Goal: Obtain resource: Obtain resource

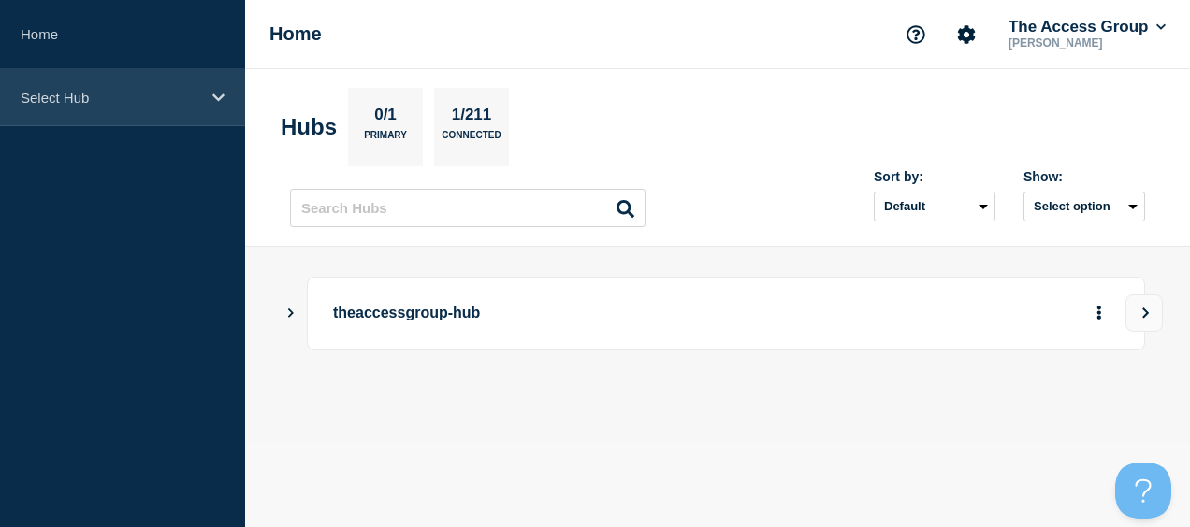
click at [83, 99] on p "Select Hub" at bounding box center [111, 98] width 180 height 16
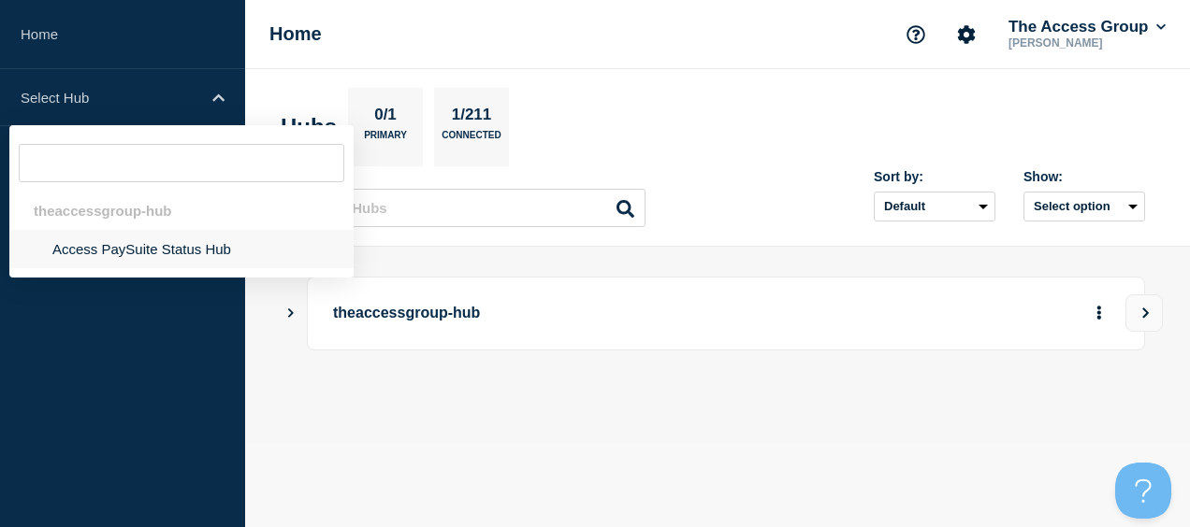
click at [102, 248] on li "Access PaySuite Status Hub" at bounding box center [181, 249] width 344 height 38
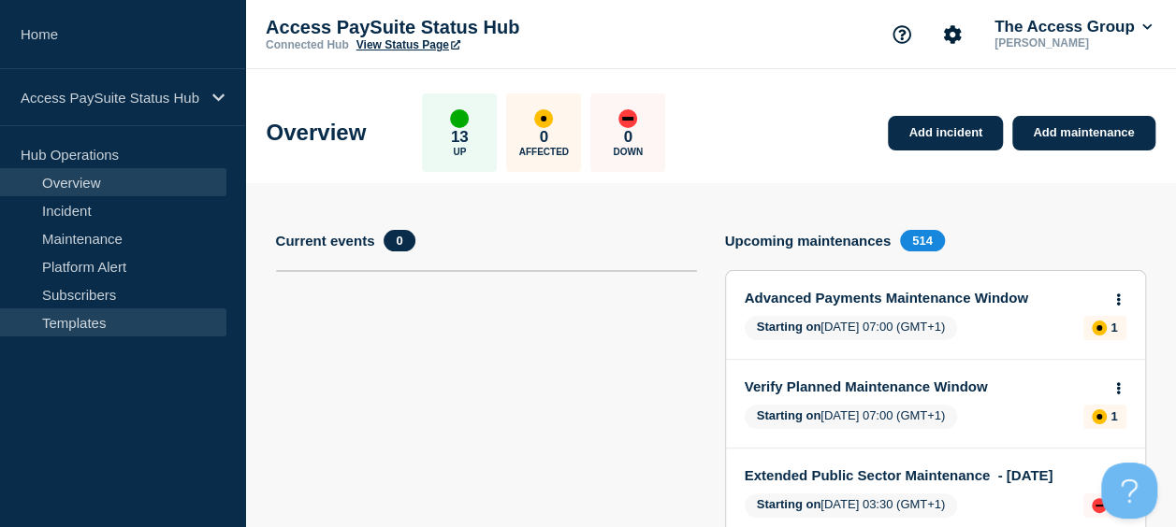
click at [84, 320] on link "Templates" at bounding box center [113, 323] width 226 height 28
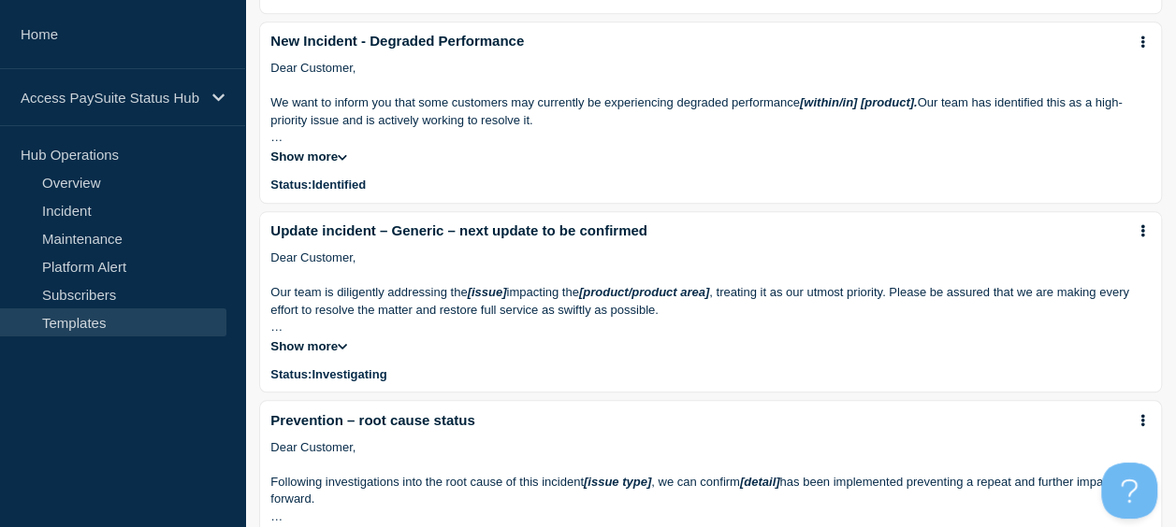
scroll to position [842, 0]
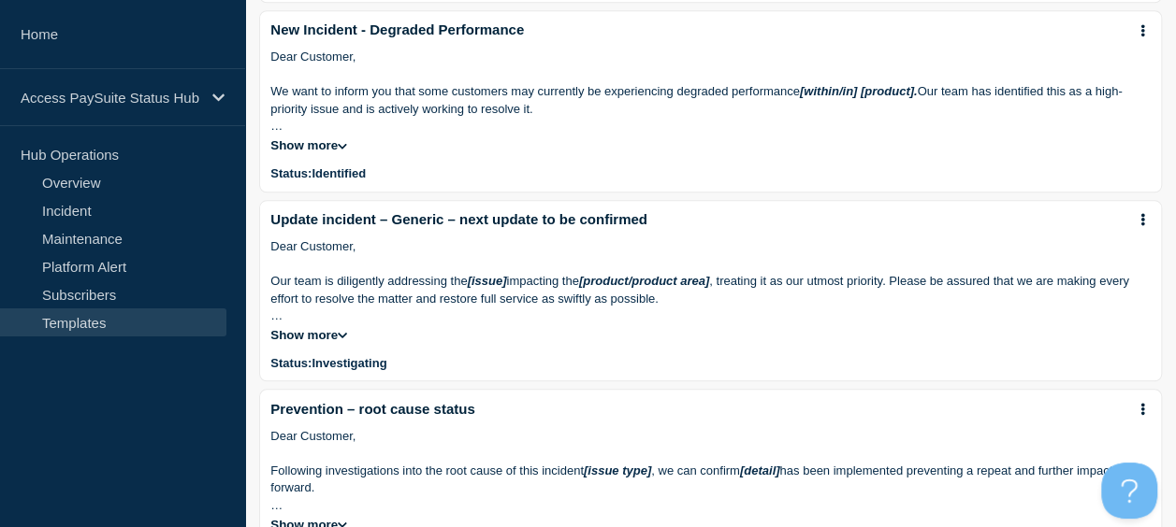
click at [340, 340] on icon at bounding box center [342, 335] width 9 height 10
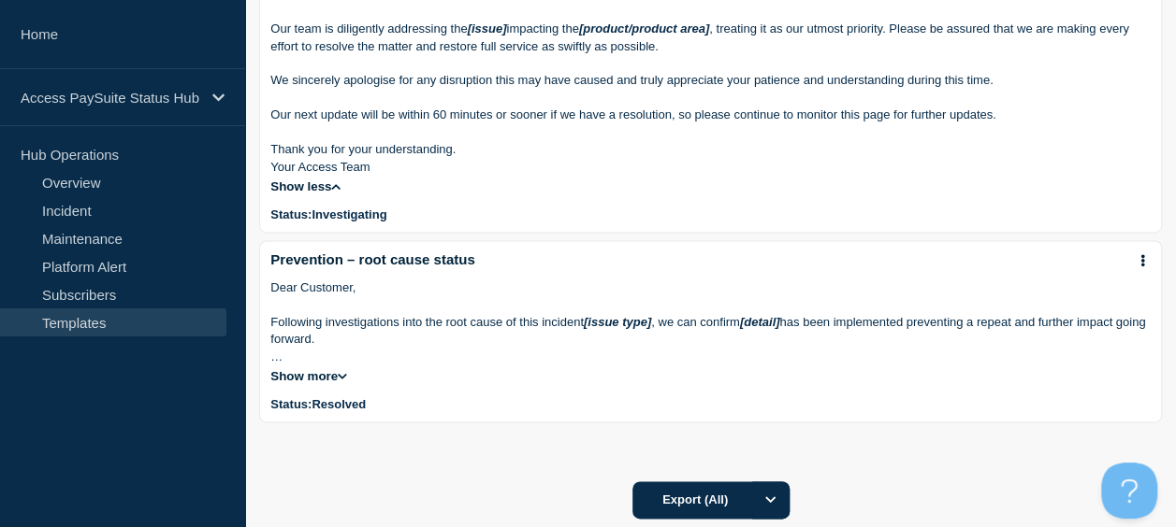
scroll to position [1122, 0]
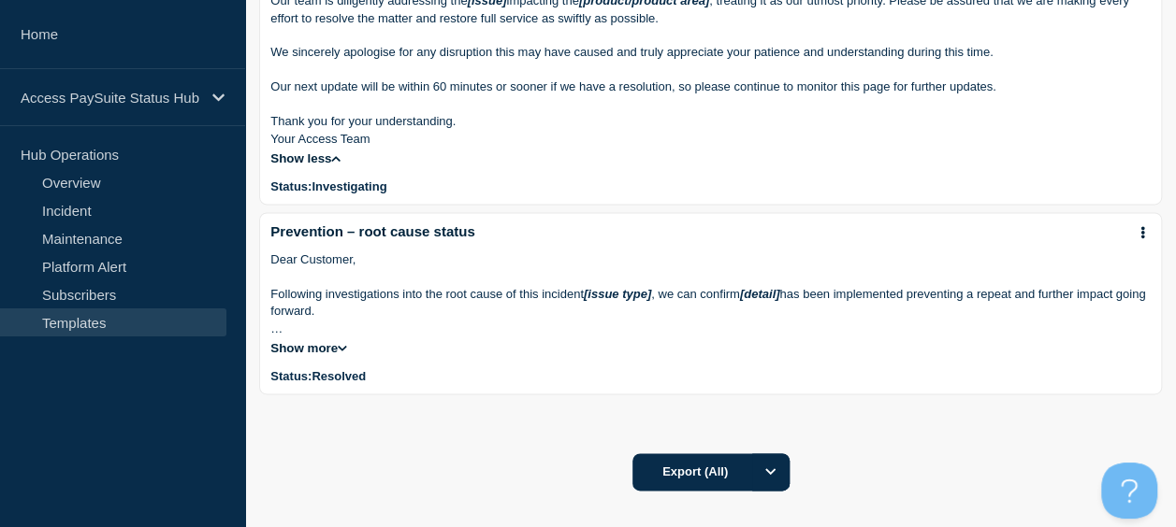
click at [339, 355] on button "Show more" at bounding box center [308, 348] width 77 height 14
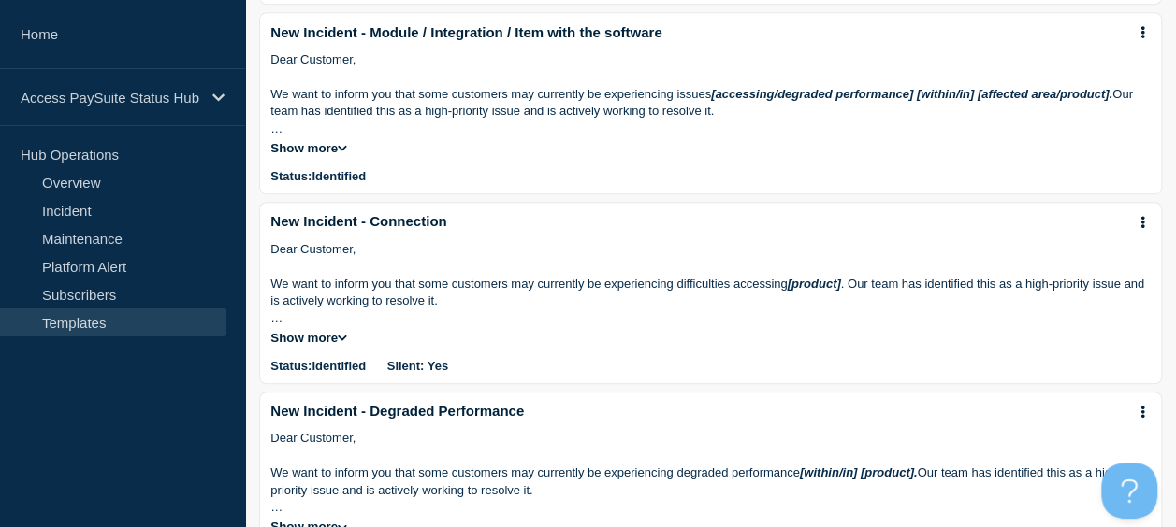
scroll to position [448, 0]
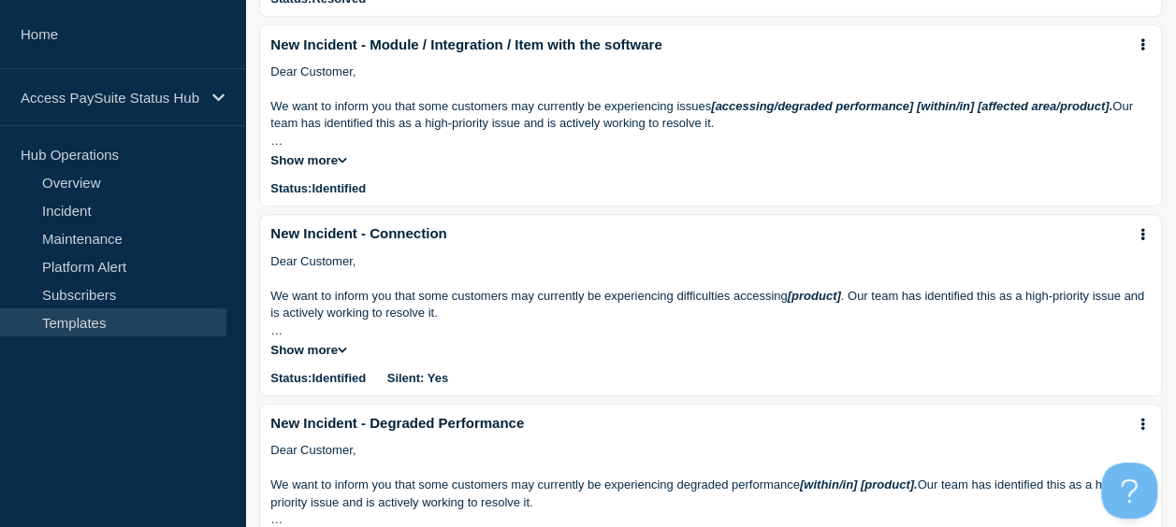
click at [344, 354] on icon at bounding box center [342, 351] width 9 height 6
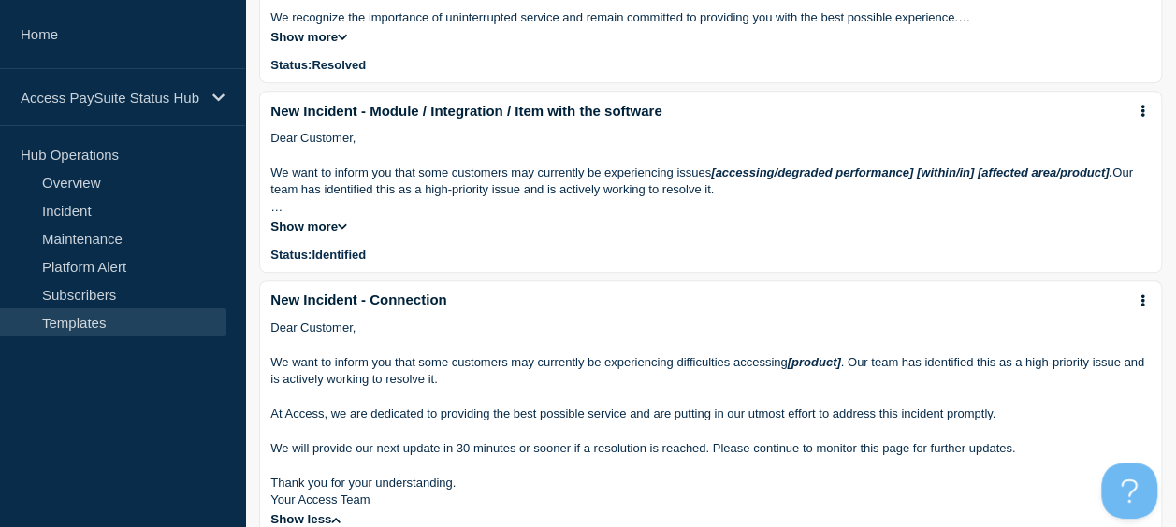
scroll to position [354, 0]
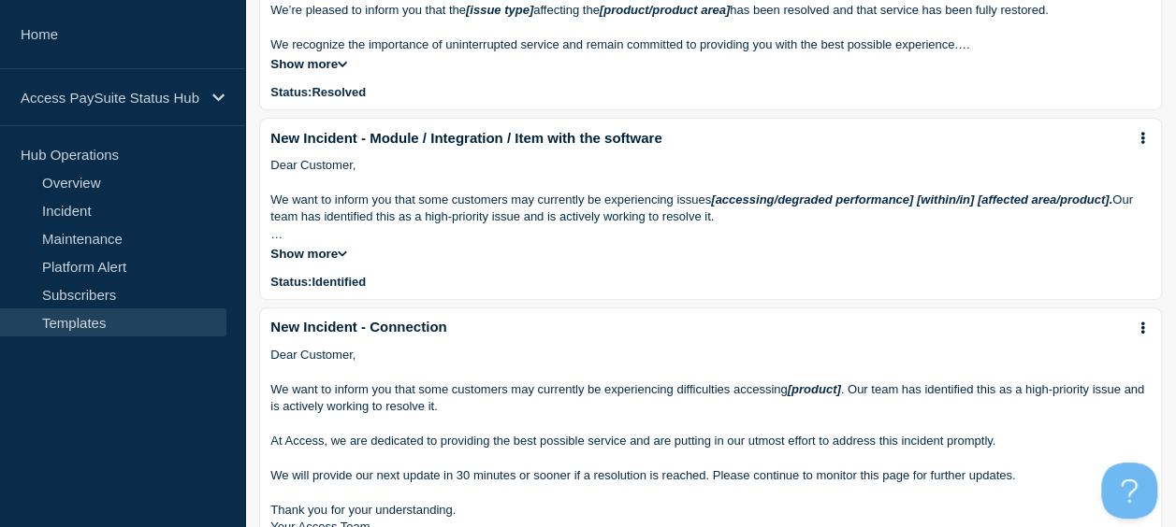
click at [345, 259] on icon at bounding box center [342, 254] width 9 height 10
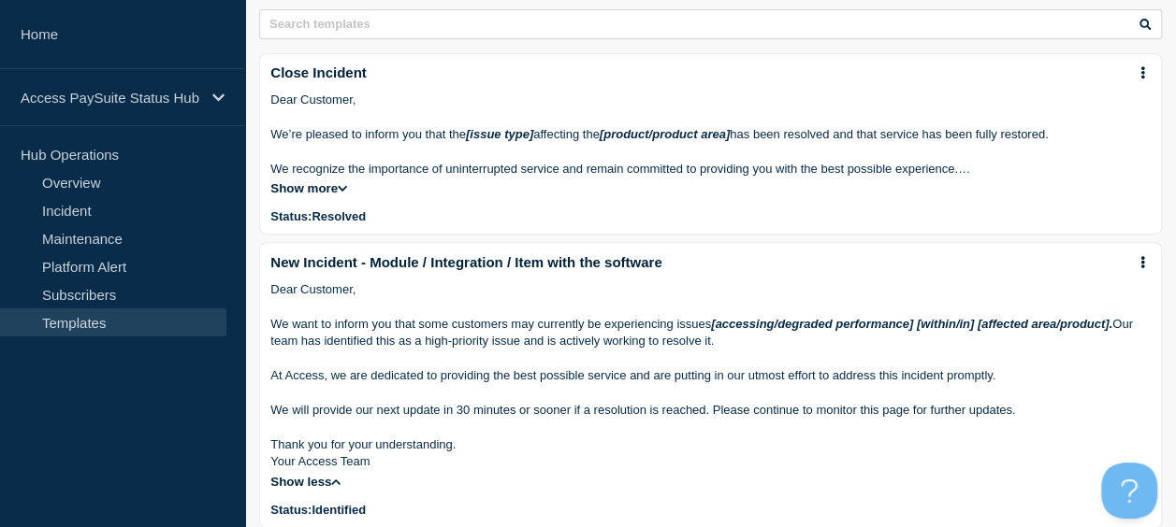
scroll to position [167, 0]
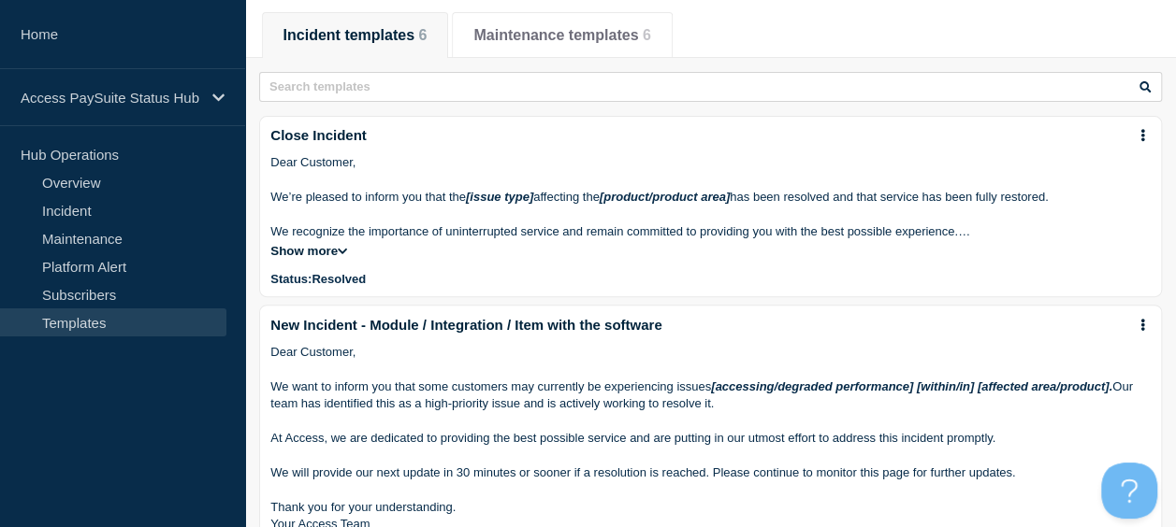
click at [351, 258] on div "Dear Customer, We’re pleased to inform you that the [issue type] affecting the …" at bounding box center [710, 206] width 880 height 104
click at [345, 256] on icon at bounding box center [342, 251] width 9 height 10
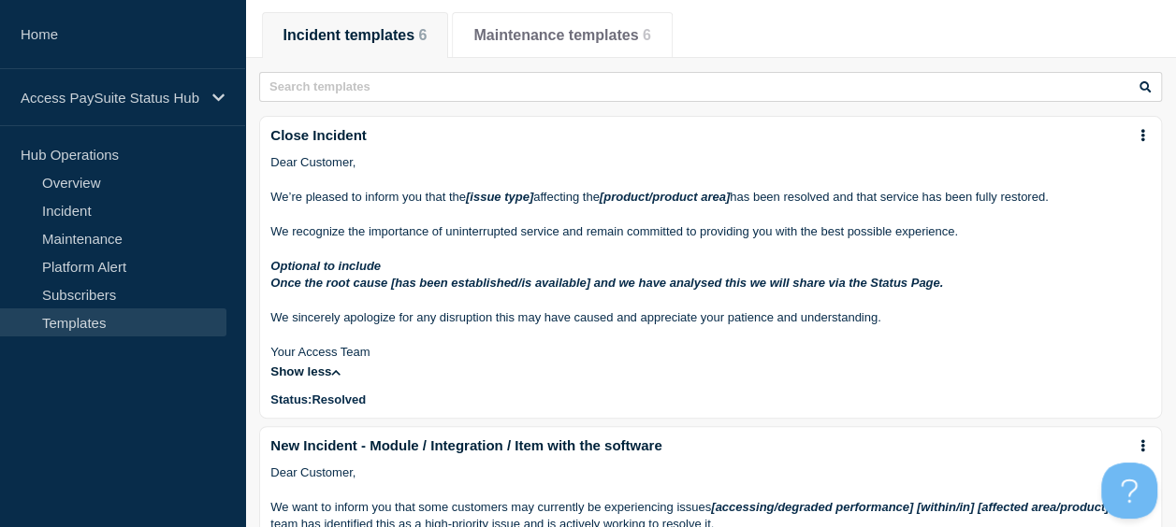
drag, startPoint x: 382, startPoint y: 355, endPoint x: 273, endPoint y: 330, distance: 112.3
click at [273, 330] on div "Dear Customer, We’re pleased to inform you that the [issue type] affecting the …" at bounding box center [710, 257] width 880 height 207
copy div "We sincerely apologize for any disruption this may have caused and appreciate y…"
